Goal: Navigation & Orientation: Find specific page/section

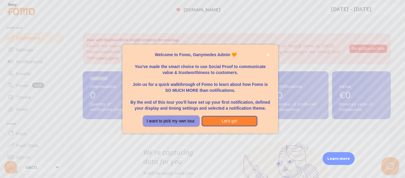
click at [174, 118] on button "I want to pick my own tour." at bounding box center [171, 121] width 56 height 11
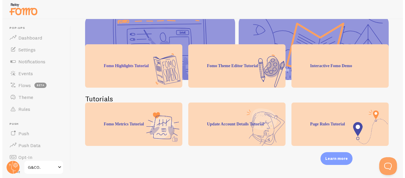
scroll to position [119, 0]
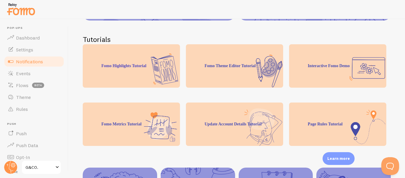
click at [30, 57] on link "Notifications" at bounding box center [34, 61] width 61 height 12
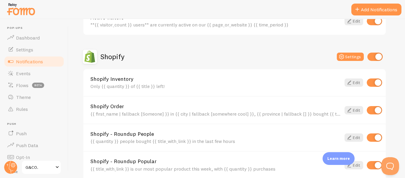
scroll to position [181, 0]
